Goal: Task Accomplishment & Management: Manage account settings

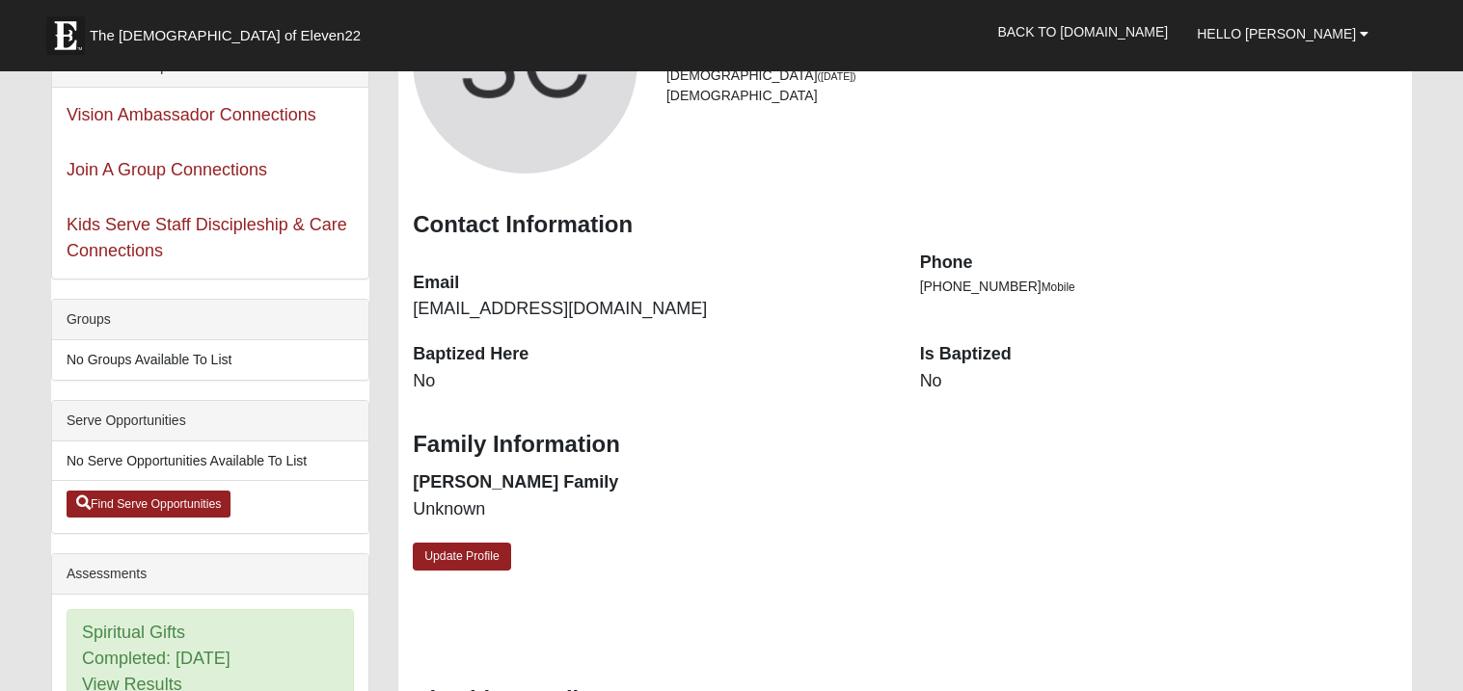
scroll to position [230, 0]
click at [456, 548] on link "Update Profile" at bounding box center [462, 557] width 98 height 28
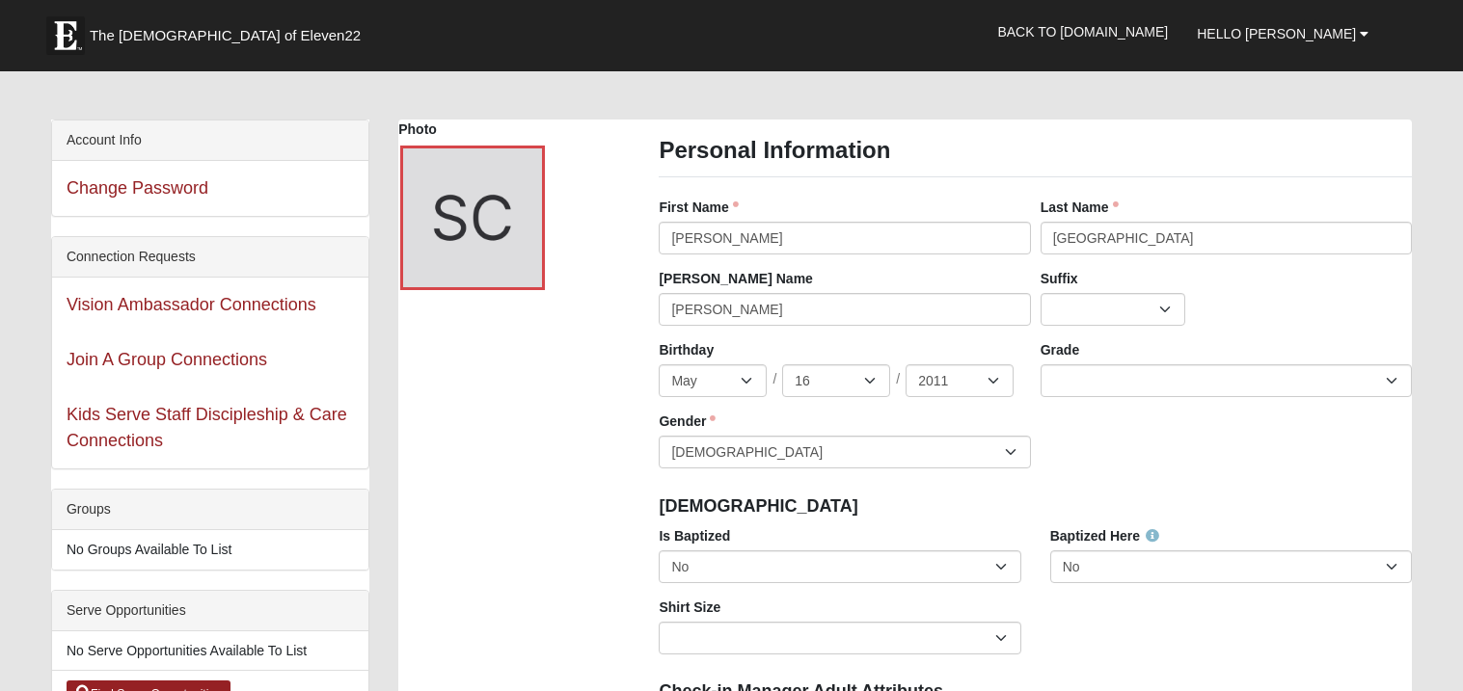
scroll to position [38, 0]
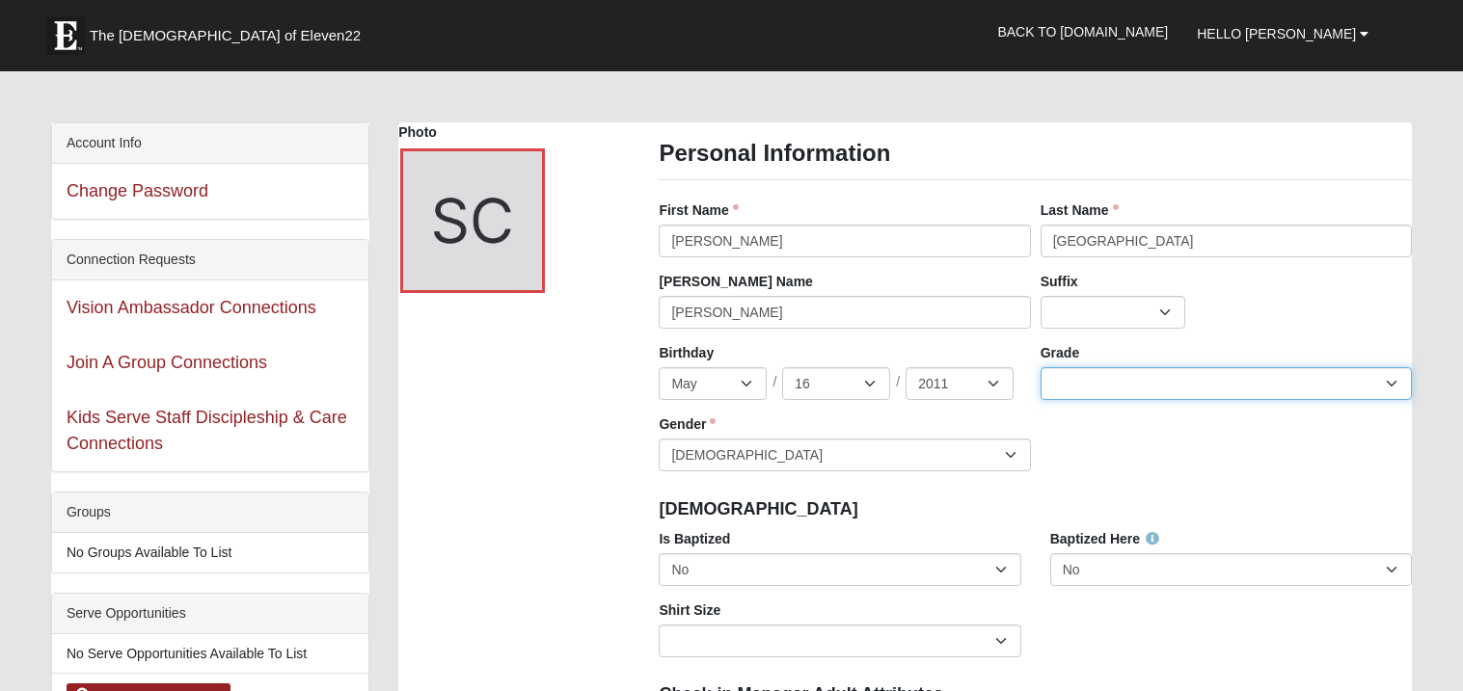
click at [1087, 383] on select "K 1st 2nd 3rd 4th 5th 6th 7th 8th 9th 10th 11th 12th" at bounding box center [1225, 383] width 371 height 33
select select "3"
click at [1040, 367] on select "K 1st 2nd 3rd 4th 5th 6th 7th 8th 9th 10th 11th 12th" at bounding box center [1225, 383] width 371 height 33
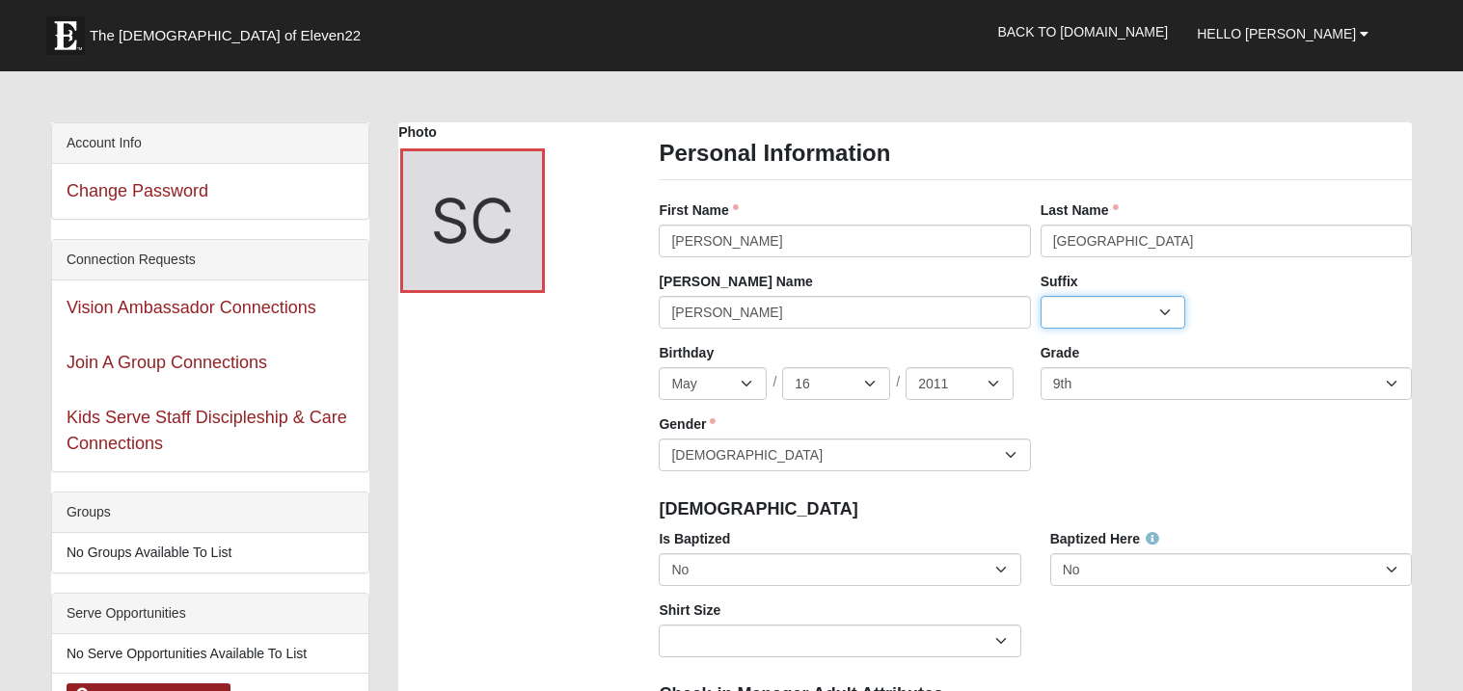
click at [1082, 318] on select "Jr. Sr. Ph.D. II III IV V VI MD" at bounding box center [1112, 312] width 145 height 33
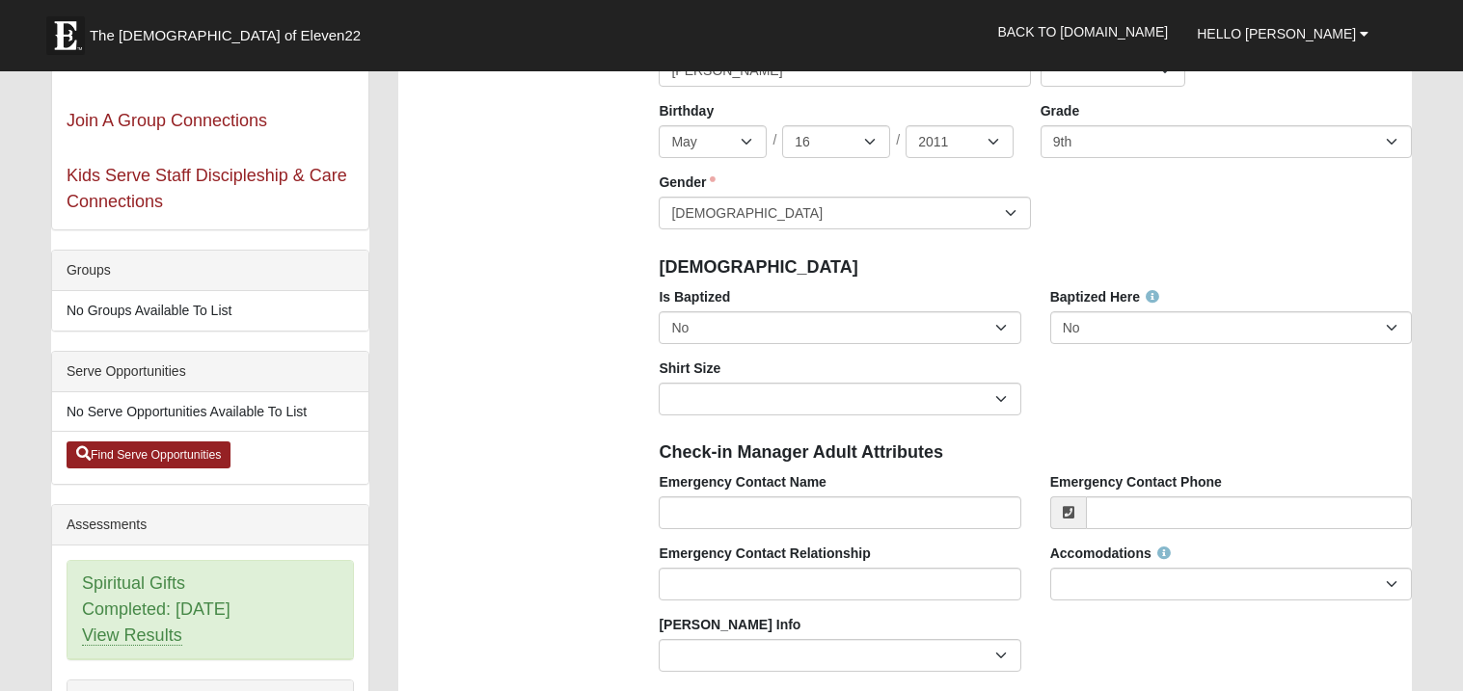
scroll to position [308, 0]
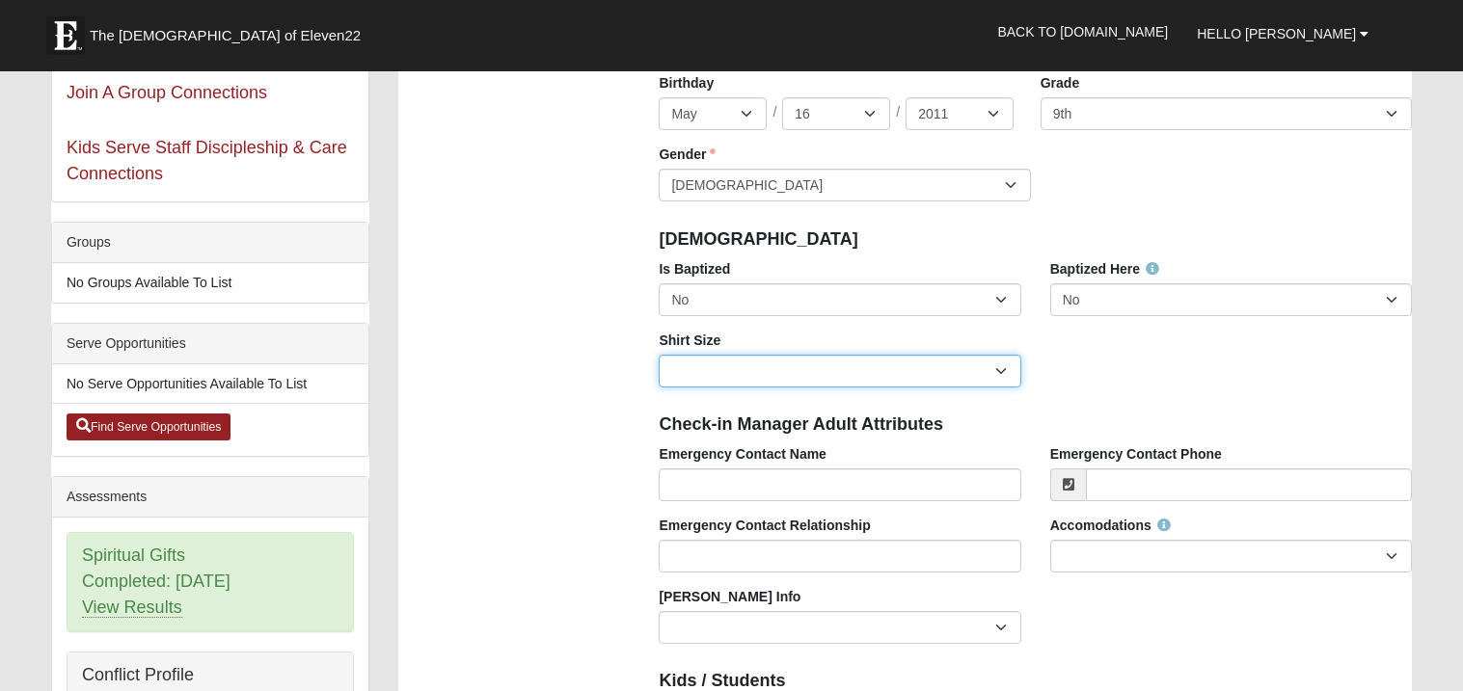
click at [903, 368] on select "Adult Small Adult Medium Adult Large Adult XL Adult XXL Adult 3XL Adult 4XL You…" at bounding box center [839, 371] width 362 height 33
click at [785, 385] on select "Adult Small Adult Medium Adult Large Adult XL Adult XXL Adult 3XL Adult 4XL You…" at bounding box center [839, 371] width 362 height 33
select select "Adult Small"
click at [658, 355] on select "Adult Small Adult Medium Adult Large Adult XL Adult XXL Adult 3XL Adult 4XL You…" at bounding box center [839, 371] width 362 height 33
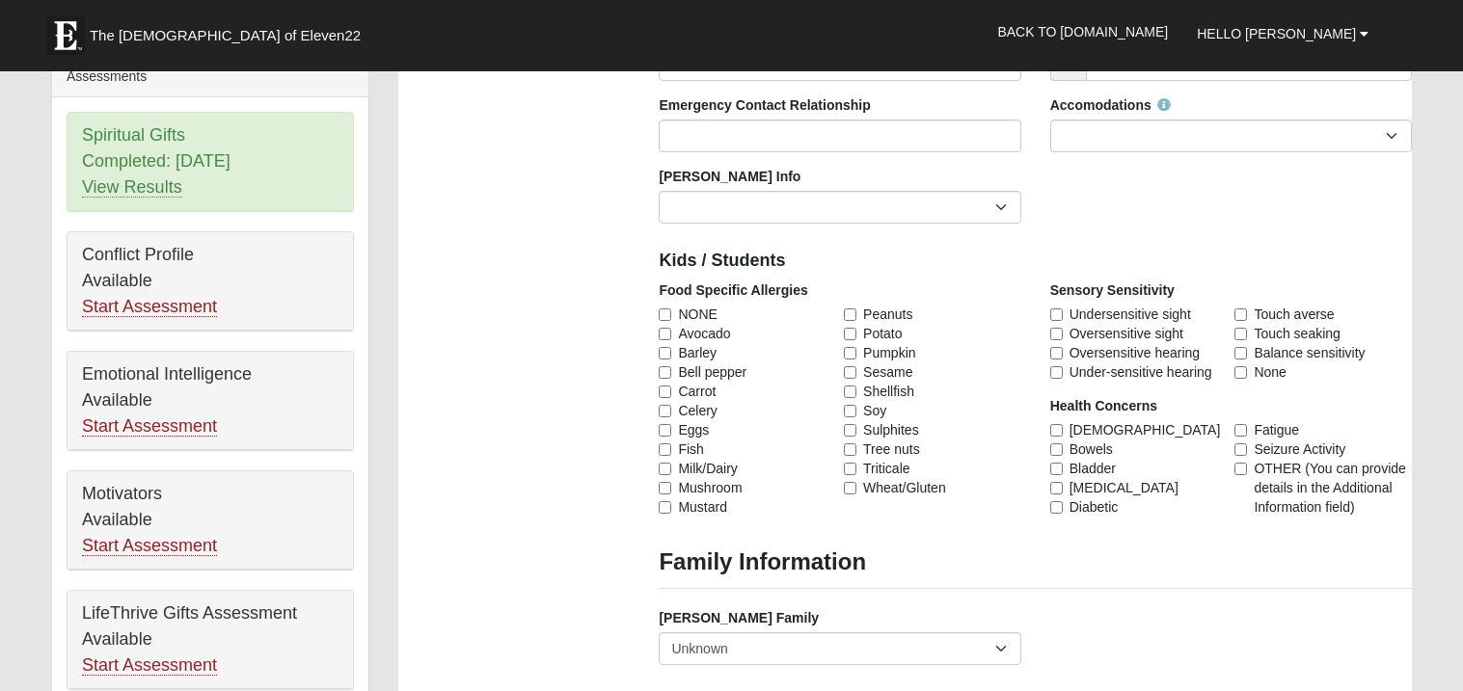
scroll to position [732, 0]
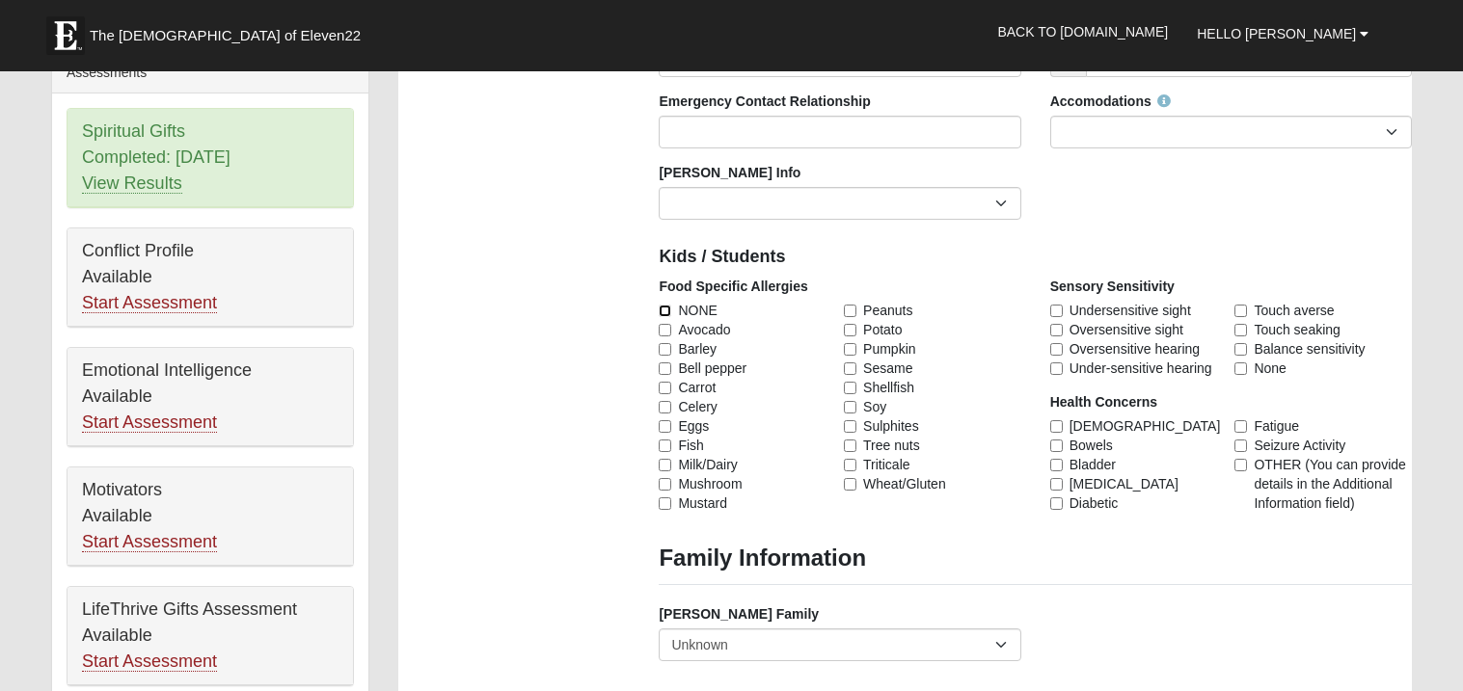
click at [664, 306] on input "NONE" at bounding box center [664, 311] width 13 height 13
checkbox input "true"
click at [618, 302] on div "Photo Personal Information First Name [PERSON_NAME] First Name is required. Las…" at bounding box center [905, 547] width 1042 height 2238
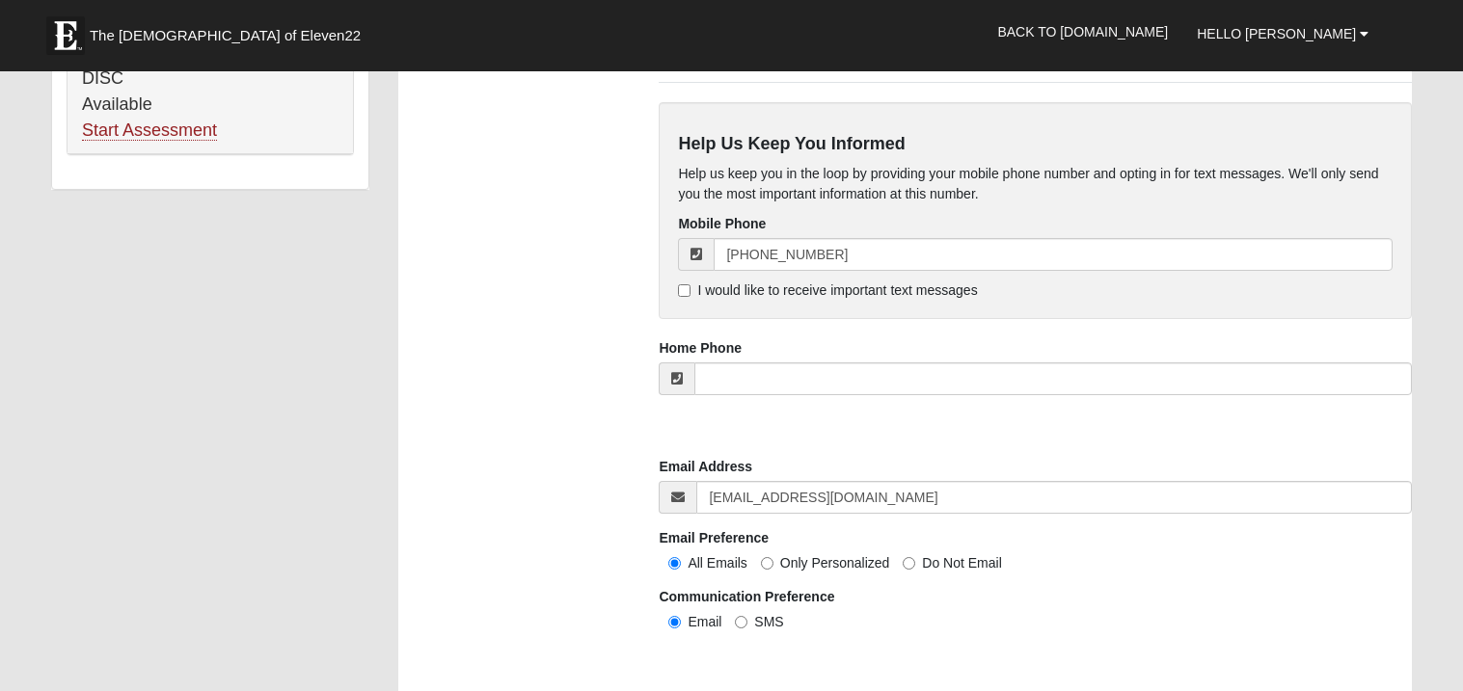
scroll to position [1387, 0]
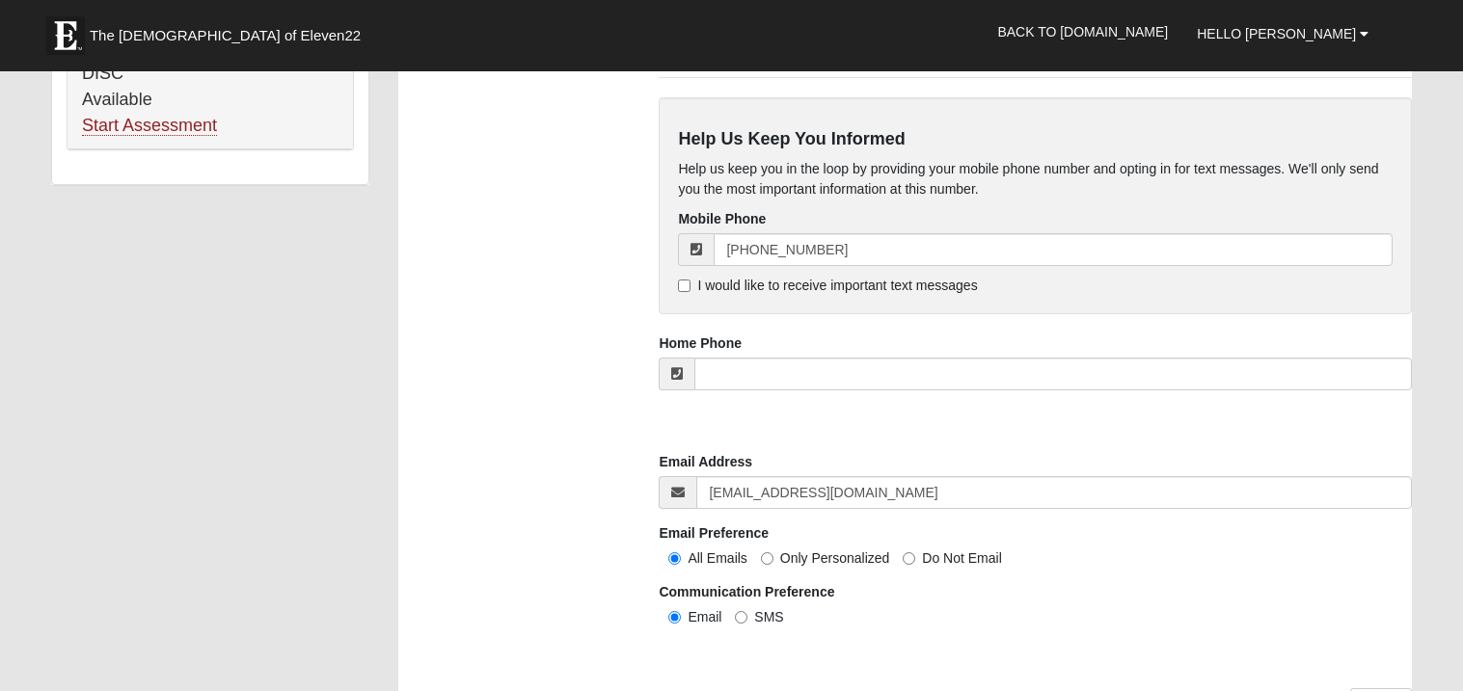
click at [695, 621] on span "Email" at bounding box center [704, 616] width 34 height 15
click at [681, 621] on input "Email" at bounding box center [674, 617] width 13 height 13
click at [695, 621] on span "Email" at bounding box center [704, 616] width 34 height 15
click at [681, 621] on input "Email" at bounding box center [674, 617] width 13 height 13
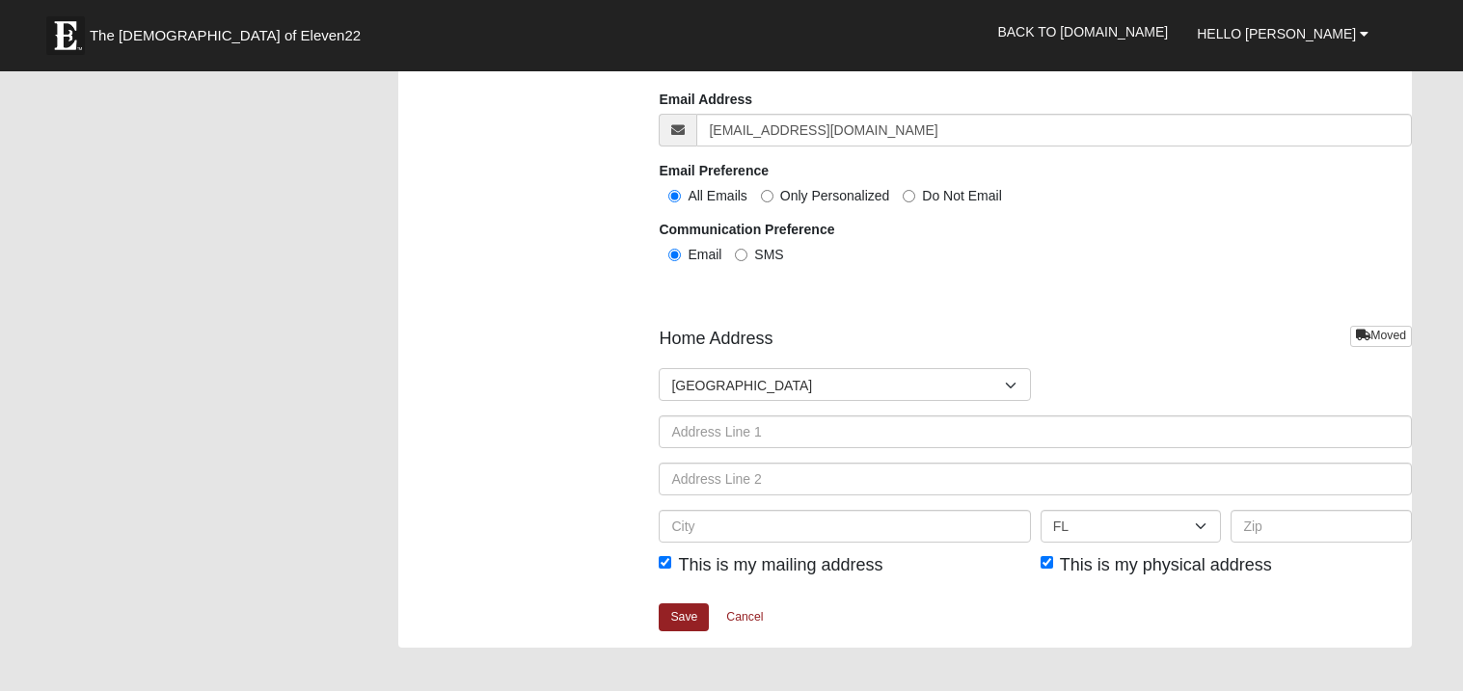
scroll to position [1696, 0]
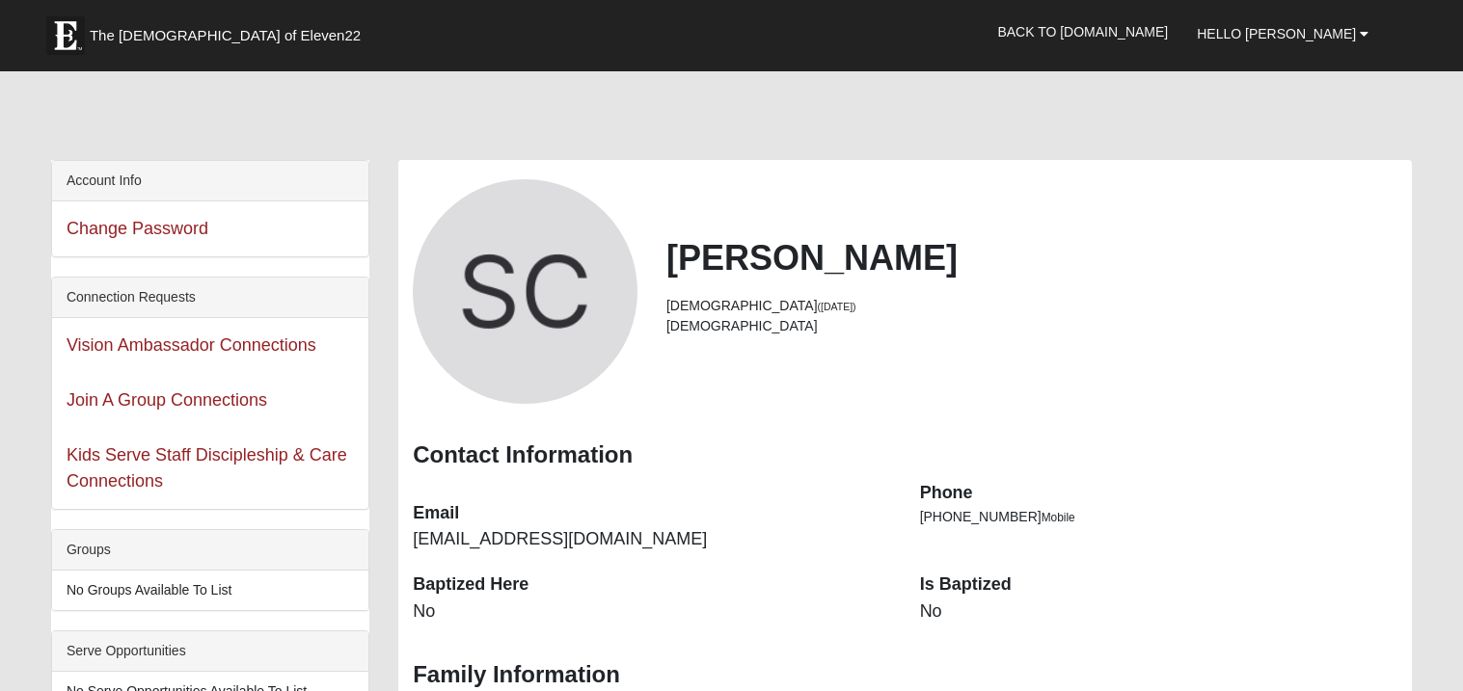
scroll to position [1349, 0]
